Goal: Task Accomplishment & Management: Use online tool/utility

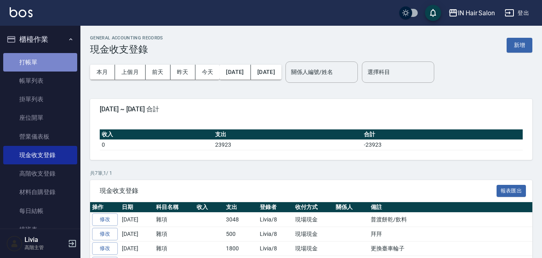
click at [41, 60] on link "打帳單" at bounding box center [40, 62] width 74 height 19
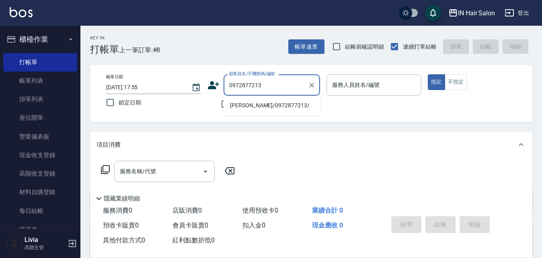
click at [252, 107] on li "[PERSON_NAME]/0972877213/" at bounding box center [272, 105] width 97 height 13
type input "[PERSON_NAME]/0972877213/"
type input "7號設計師[PERSON_NAME]-7"
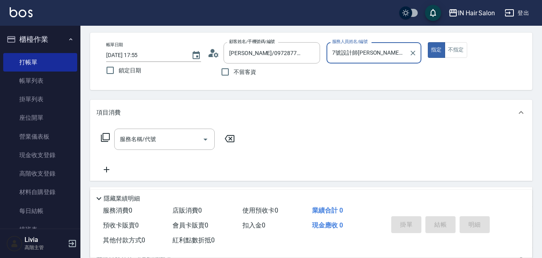
scroll to position [121, 0]
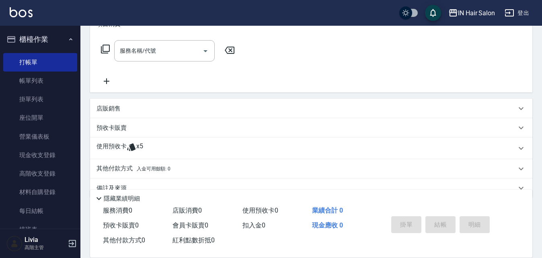
drag, startPoint x: 108, startPoint y: 149, endPoint x: 110, endPoint y: 144, distance: 5.0
click at [108, 148] on p "使用預收卡" at bounding box center [112, 148] width 30 height 12
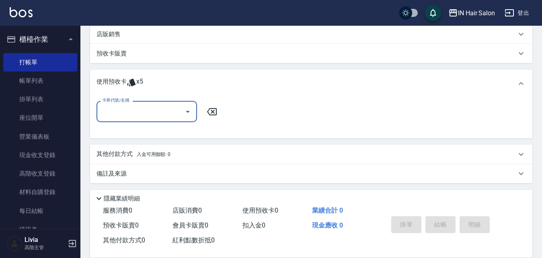
scroll to position [198, 0]
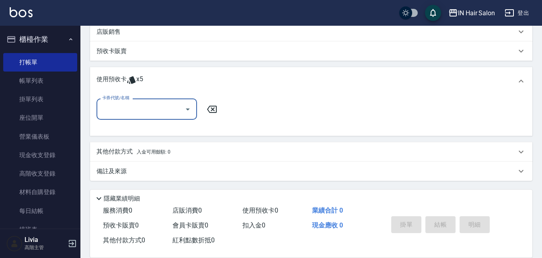
click at [147, 109] on input "卡券代號/名稱" at bounding box center [140, 109] width 81 height 14
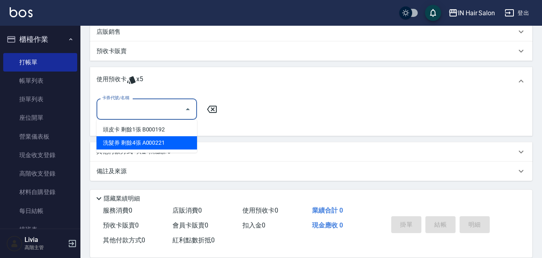
click at [126, 144] on div "洗髮券 剩餘4張 A000221" at bounding box center [147, 142] width 101 height 13
type input "洗髮券 A000221"
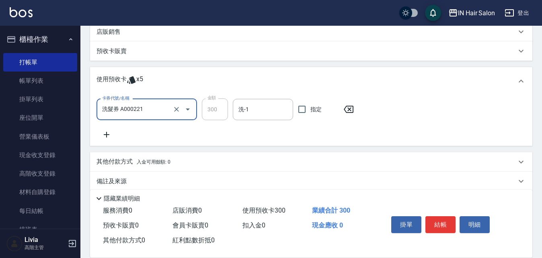
scroll to position [0, 0]
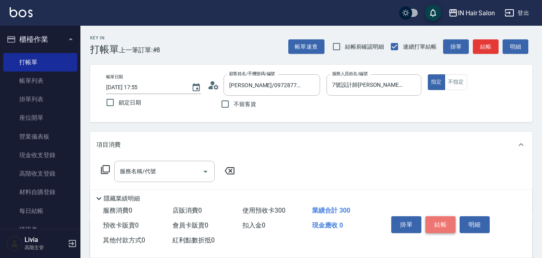
click at [440, 221] on button "結帳" at bounding box center [441, 225] width 30 height 17
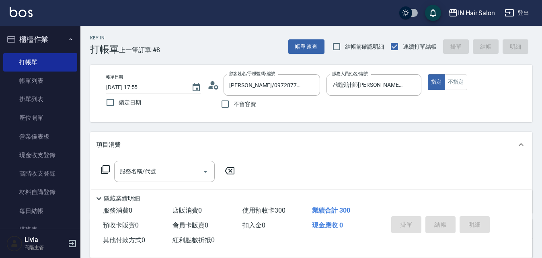
type input "[DATE] 17:56"
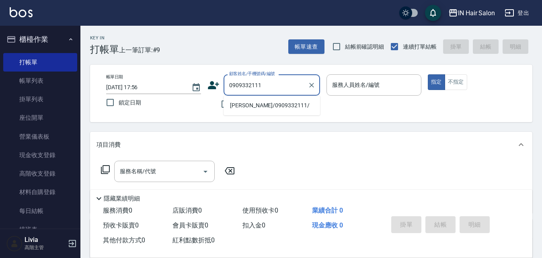
click at [248, 107] on li "[PERSON_NAME]/0909332111/" at bounding box center [272, 105] width 97 height 13
type input "[PERSON_NAME]/0909332111/"
type input "7號設計師[PERSON_NAME]-7"
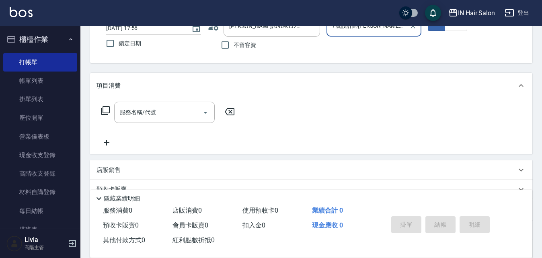
scroll to position [121, 0]
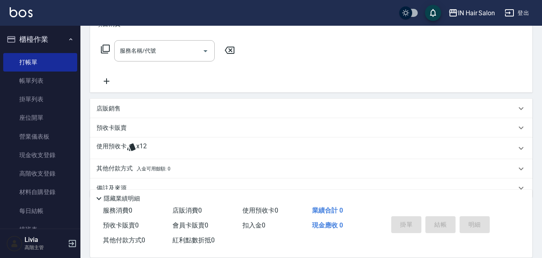
click at [113, 148] on p "使用預收卡" at bounding box center [112, 148] width 30 height 12
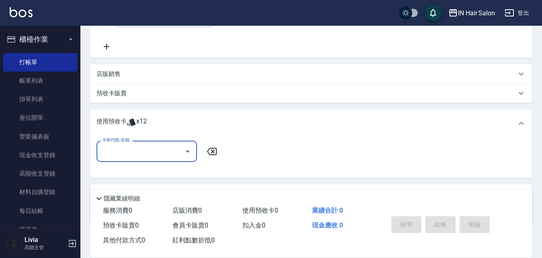
scroll to position [198, 0]
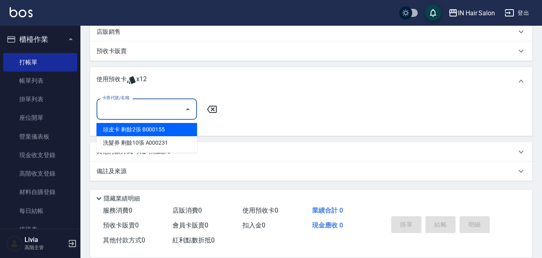
click at [140, 107] on input "卡券代號/名稱" at bounding box center [140, 109] width 81 height 14
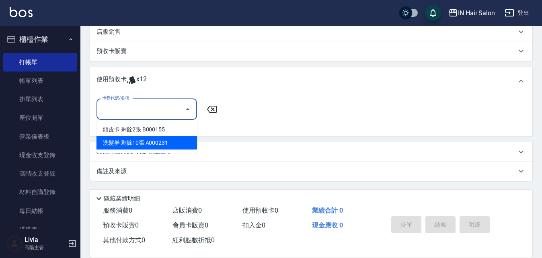
click at [118, 142] on div "洗髮券 剩餘10張 A000231" at bounding box center [147, 142] width 101 height 13
type input "洗髮券 A000231"
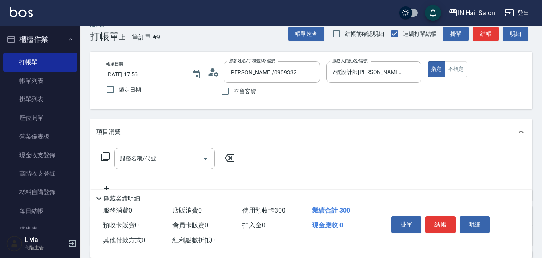
scroll to position [0, 0]
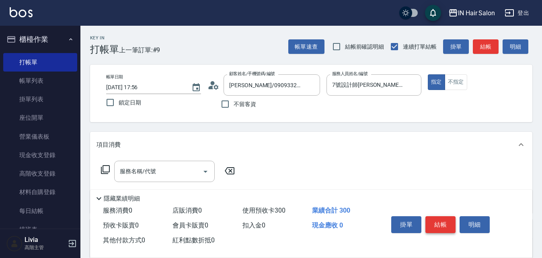
click at [447, 220] on button "結帳" at bounding box center [441, 225] width 30 height 17
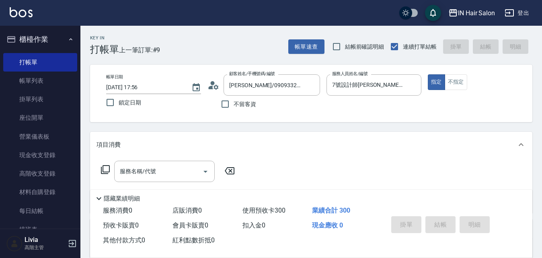
type input "[DATE] 18:03"
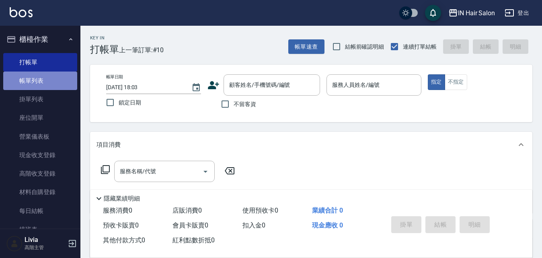
click at [45, 79] on link "帳單列表" at bounding box center [40, 81] width 74 height 19
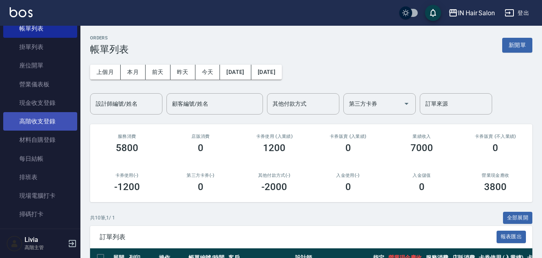
scroll to position [161, 0]
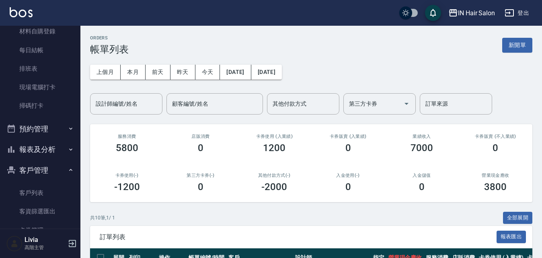
click at [42, 146] on button "報表及分析" at bounding box center [40, 149] width 74 height 21
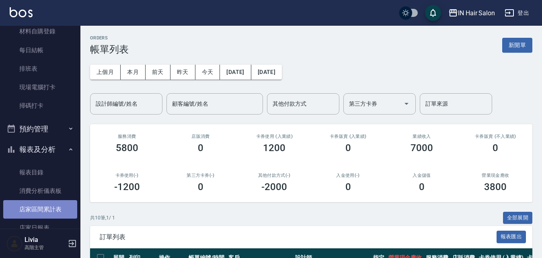
click at [54, 206] on link "店家區間累計表" at bounding box center [40, 209] width 74 height 19
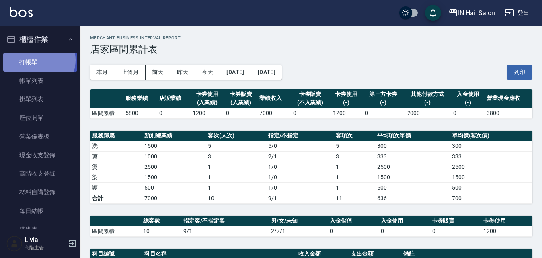
click at [38, 60] on link "打帳單" at bounding box center [40, 62] width 74 height 19
